Goal: Task Accomplishment & Management: Complete application form

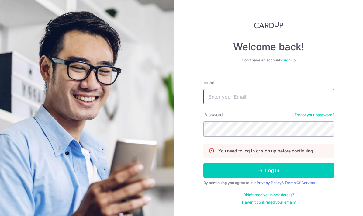
click at [294, 99] on input "Email" at bounding box center [268, 96] width 131 height 15
click at [291, 163] on button "Log in" at bounding box center [268, 170] width 131 height 15
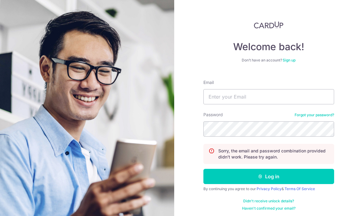
click at [291, 92] on input "Email" at bounding box center [268, 96] width 131 height 15
click at [272, 96] on input "Email" at bounding box center [268, 96] width 131 height 15
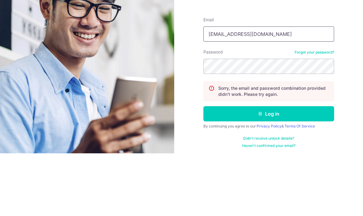
type input "Terrencehzw14@gmail.com"
click at [347, 62] on div "Welcome back! Don’t have an account? Sign up Email Terrencehzw14@gmail.com Pass…" at bounding box center [268, 108] width 189 height 216
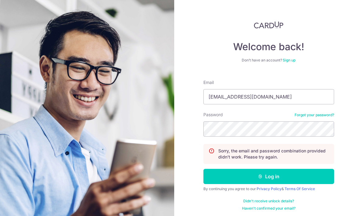
click at [285, 169] on button "Log in" at bounding box center [268, 176] width 131 height 15
click at [287, 169] on button "Log in" at bounding box center [268, 176] width 131 height 15
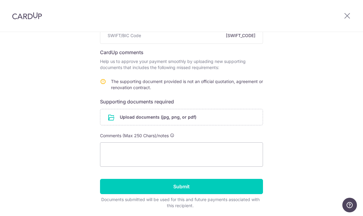
scroll to position [84, 0]
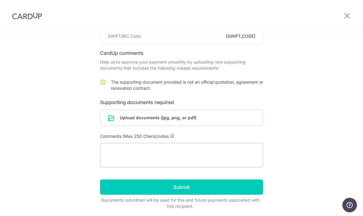
click at [169, 121] on input "file" at bounding box center [181, 118] width 162 height 16
click at [155, 122] on input "file" at bounding box center [181, 118] width 162 height 16
click at [118, 123] on input "file" at bounding box center [181, 118] width 162 height 16
click at [142, 120] on input "file" at bounding box center [181, 118] width 162 height 16
click at [159, 120] on input "file" at bounding box center [181, 118] width 162 height 16
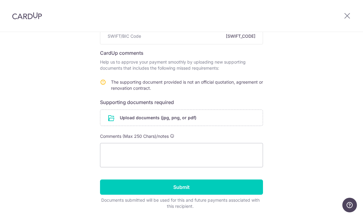
click at [146, 120] on input "file" at bounding box center [181, 118] width 162 height 16
click at [149, 118] on input "file" at bounding box center [181, 118] width 162 height 16
click at [153, 119] on input "file" at bounding box center [181, 118] width 162 height 16
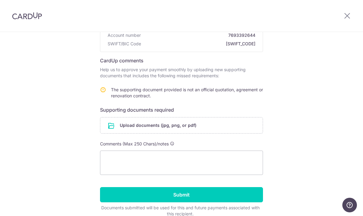
scroll to position [78, 0]
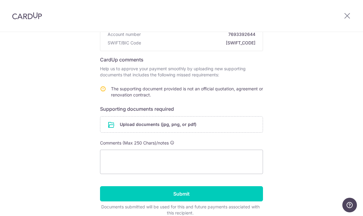
click at [142, 129] on input "file" at bounding box center [181, 125] width 162 height 16
click at [154, 127] on input "file" at bounding box center [181, 125] width 162 height 16
click at [156, 128] on input "file" at bounding box center [181, 125] width 162 height 16
click at [167, 130] on input "file" at bounding box center [181, 125] width 162 height 16
click at [168, 130] on input "file" at bounding box center [181, 125] width 162 height 16
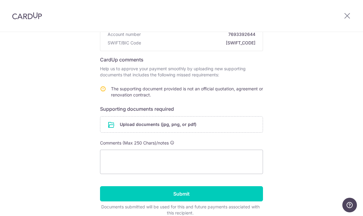
click at [168, 131] on input "file" at bounding box center [181, 125] width 162 height 16
click at [168, 130] on input "file" at bounding box center [181, 125] width 162 height 16
click at [169, 131] on input "file" at bounding box center [181, 125] width 162 height 16
click at [353, 12] on div at bounding box center [348, 16] width 32 height 32
click at [350, 16] on icon at bounding box center [347, 16] width 7 height 8
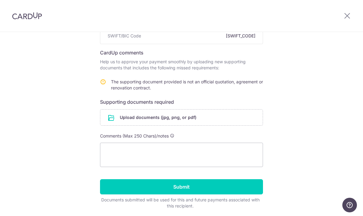
scroll to position [84, 0]
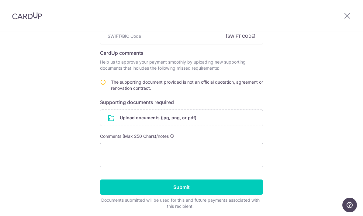
click at [176, 121] on input "file" at bounding box center [181, 118] width 162 height 16
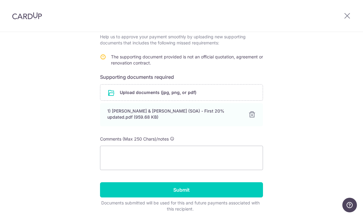
scroll to position [109, 0]
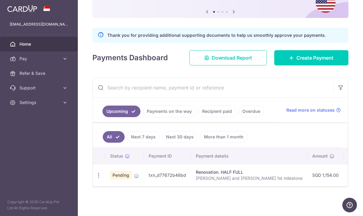
scroll to position [60, 0]
click at [143, 117] on link "Payments on the way" at bounding box center [169, 112] width 53 height 12
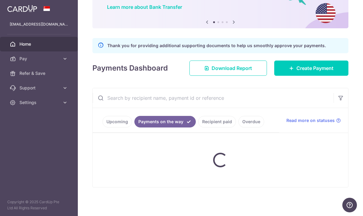
scroll to position [56, 0]
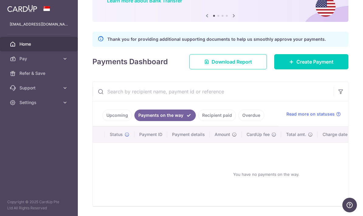
click at [103, 121] on link "Upcoming" at bounding box center [118, 116] width 30 height 12
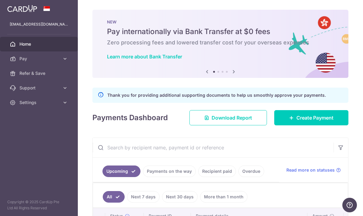
scroll to position [0, 0]
click at [0, 0] on icon "button" at bounding box center [0, 0] width 0 height 0
click at [67, 101] on icon at bounding box center [65, 102] width 6 height 6
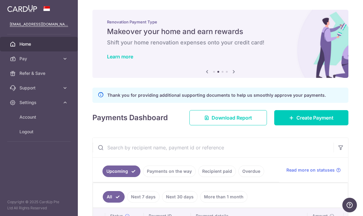
click at [35, 136] on link "Logout" at bounding box center [39, 131] width 78 height 15
